Goal: Information Seeking & Learning: Learn about a topic

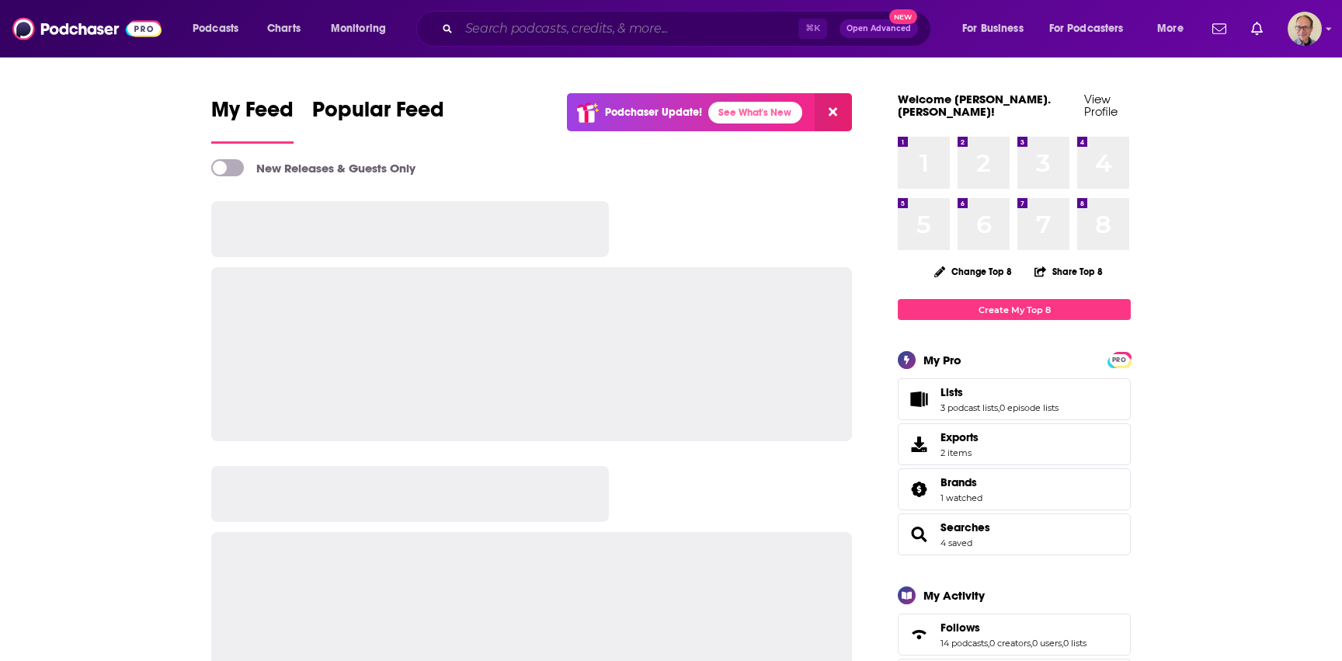
click at [547, 30] on input "Search podcasts, credits, & more..." at bounding box center [628, 28] width 339 height 25
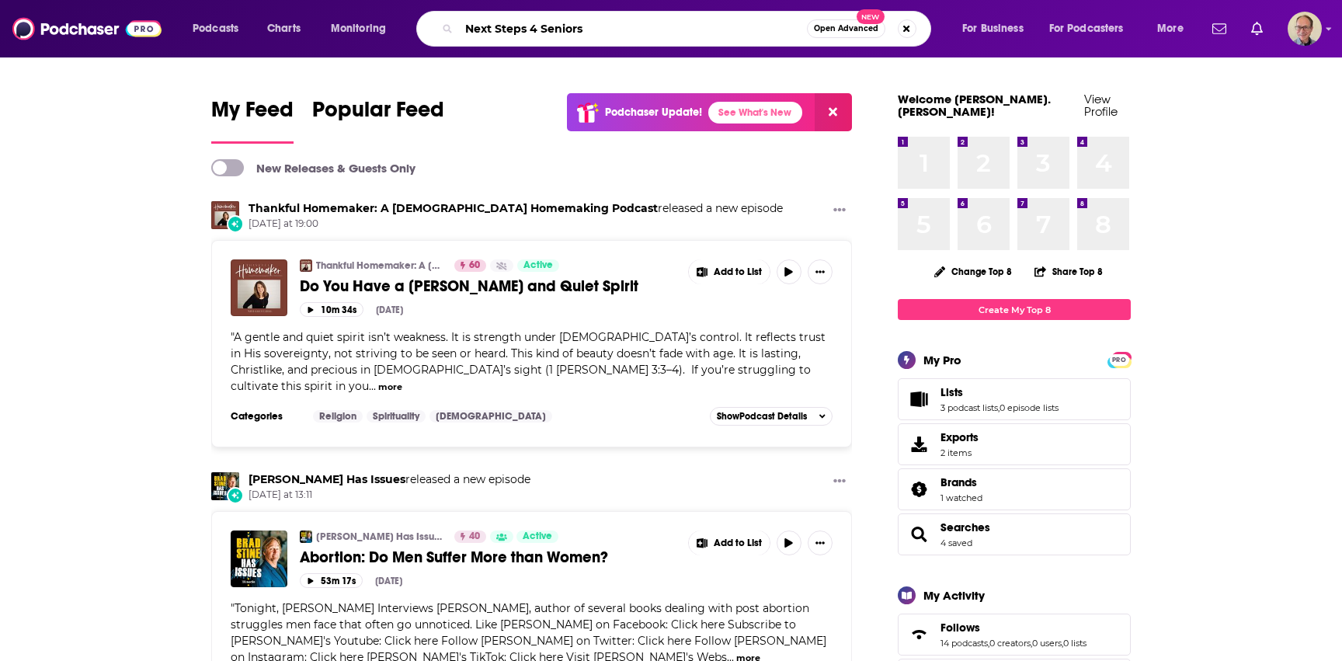
type input "Next Steps 4 Seniors"
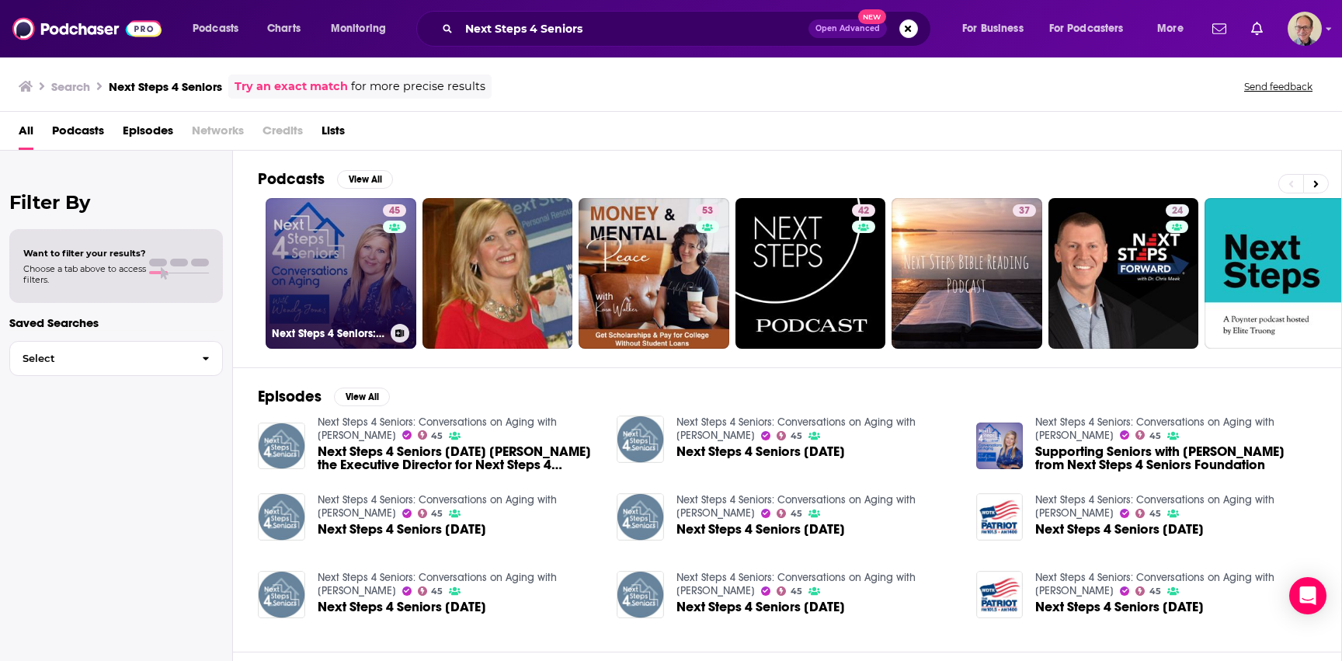
click at [336, 275] on link "45 Next Steps 4 Seniors: Conversations on Aging with [PERSON_NAME]" at bounding box center [341, 273] width 151 height 151
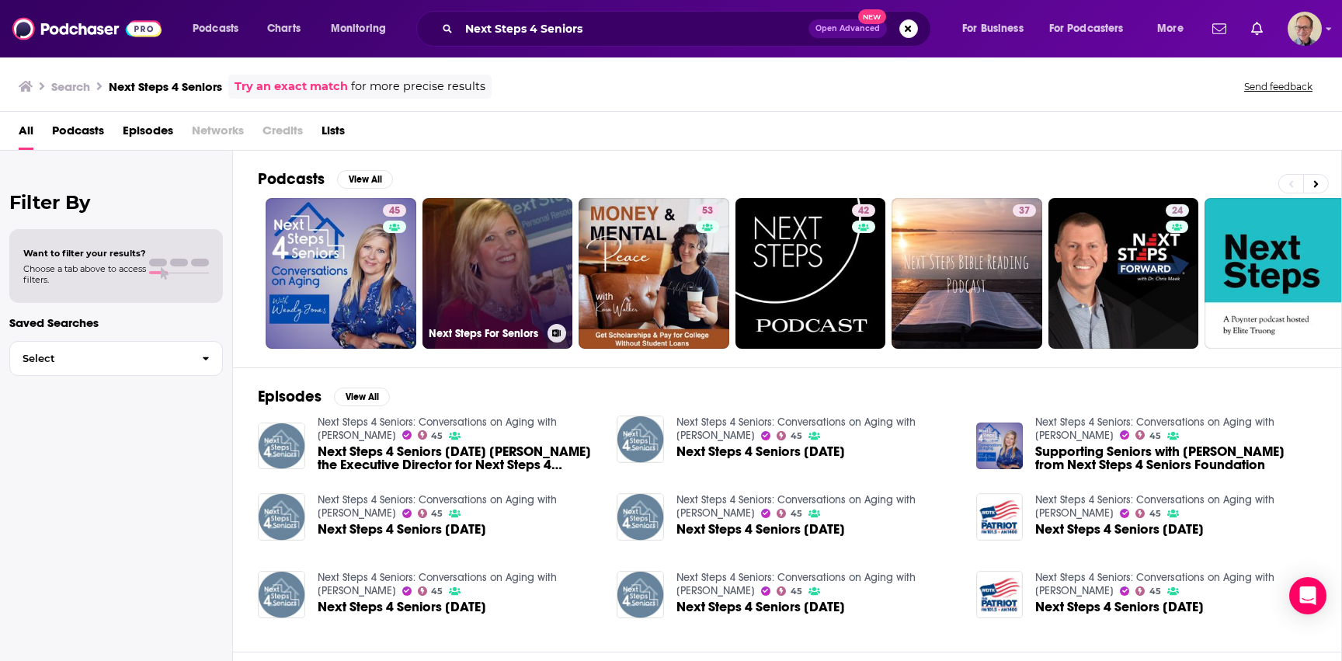
click at [479, 251] on link "Next Steps For Seniors" at bounding box center [497, 273] width 151 height 151
